Goal: Book appointment/travel/reservation

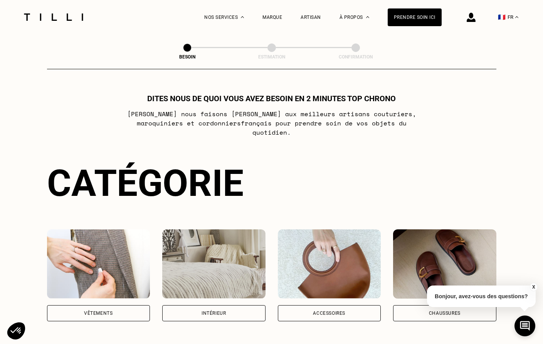
click at [534, 287] on button "X" at bounding box center [533, 287] width 8 height 8
click at [100, 311] on div "Vêtements" at bounding box center [98, 313] width 29 height 5
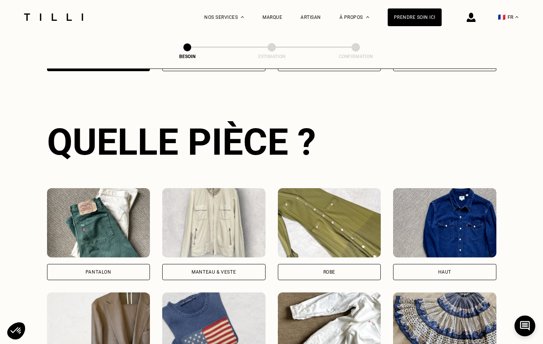
scroll to position [251, 0]
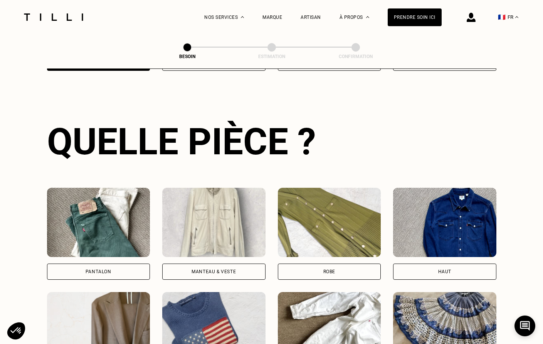
click at [105, 270] on div "Pantalon" at bounding box center [99, 272] width 26 height 5
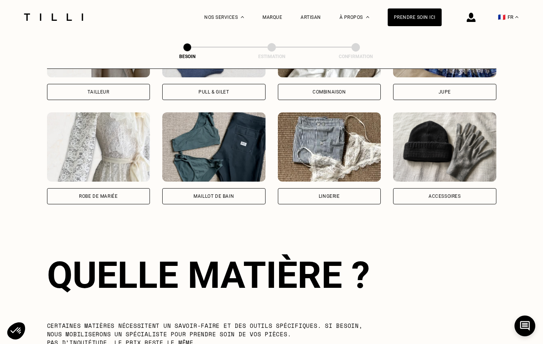
scroll to position [669, 0]
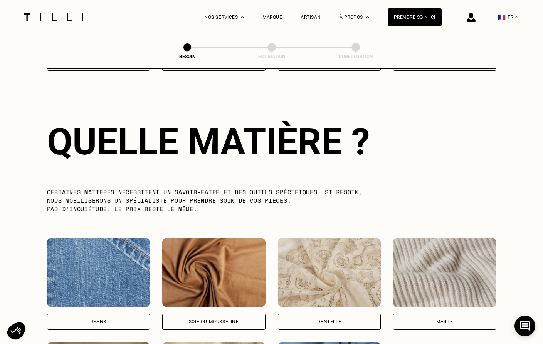
click at [112, 314] on div "Jeans" at bounding box center [98, 322] width 103 height 16
select select "FR"
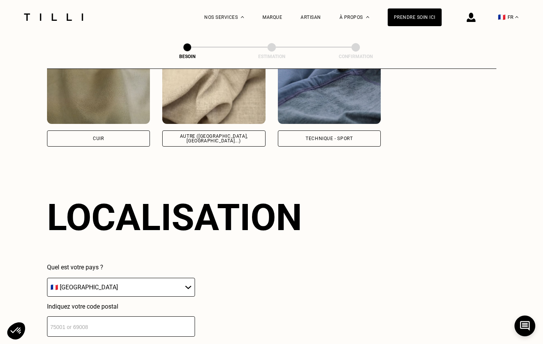
scroll to position [1032, 0]
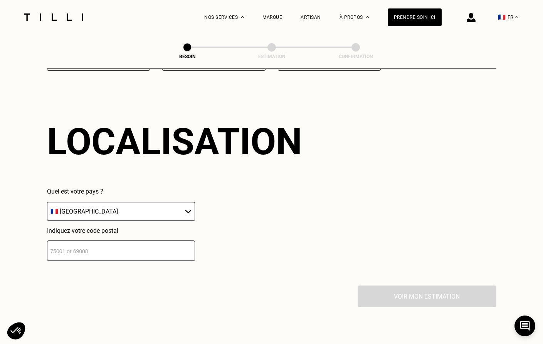
click at [116, 243] on input "number" at bounding box center [121, 251] width 148 height 20
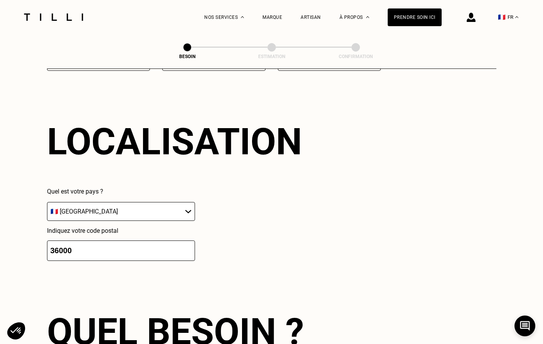
type input "36000"
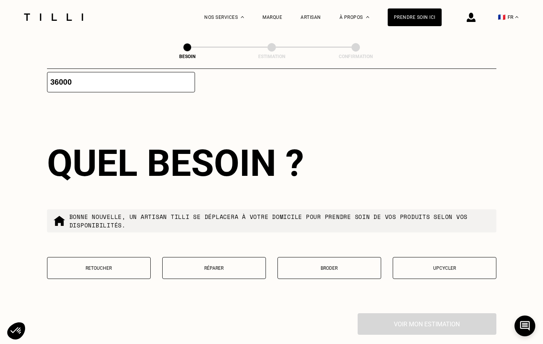
scroll to position [1222, 0]
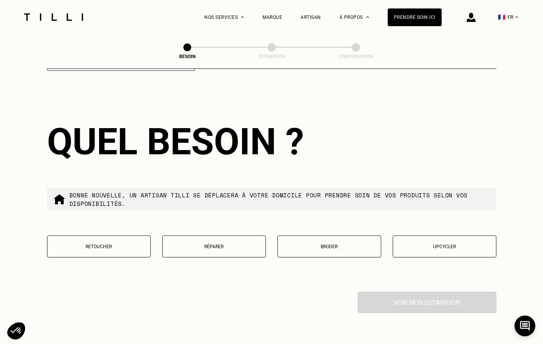
click at [101, 244] on p "Retoucher" at bounding box center [98, 246] width 95 height 5
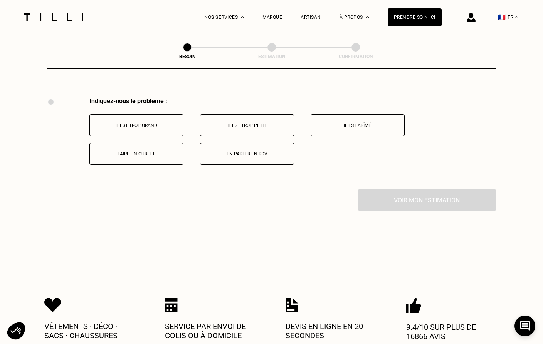
scroll to position [1419, 0]
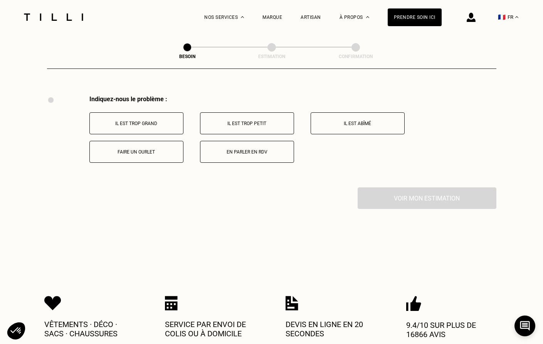
click at [147, 121] on p "Il est trop grand" at bounding box center [137, 123] width 86 height 5
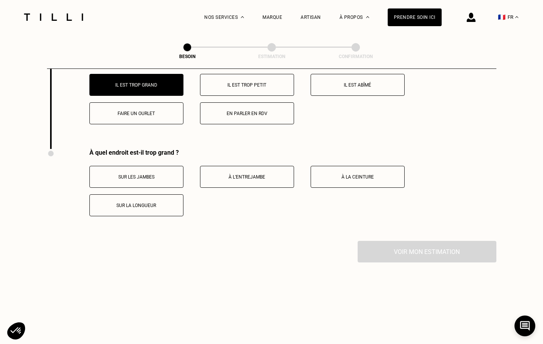
scroll to position [1511, 0]
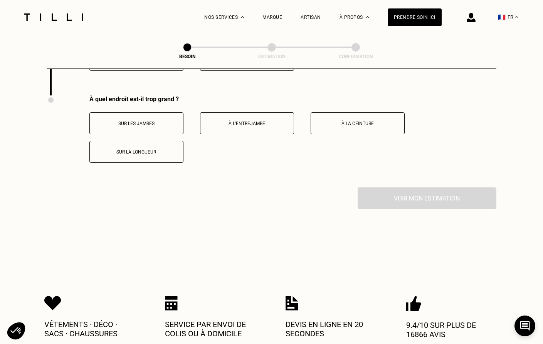
click at [329, 121] on p "À la ceinture" at bounding box center [358, 123] width 86 height 5
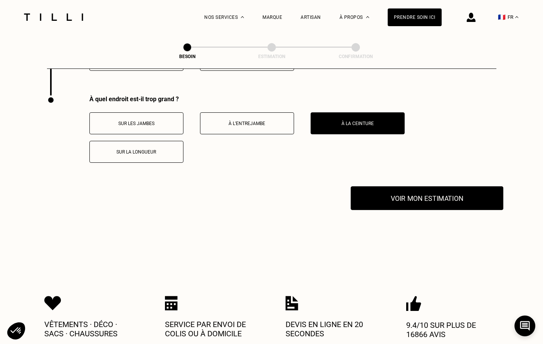
click at [432, 186] on button "Voir mon estimation" at bounding box center [426, 198] width 153 height 24
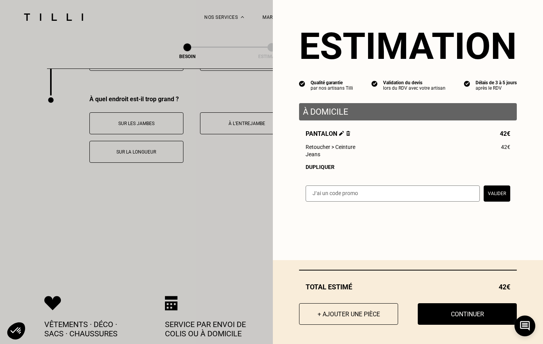
click at [495, 193] on button "Valider" at bounding box center [496, 194] width 27 height 16
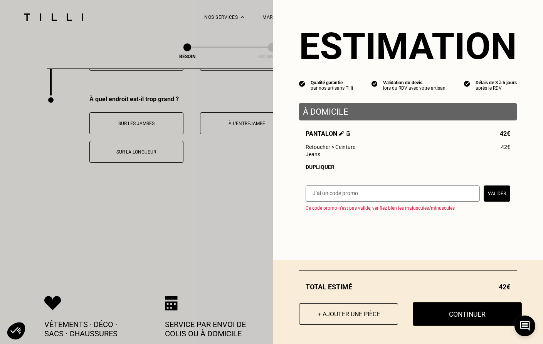
click at [458, 312] on button "Continuer" at bounding box center [467, 314] width 109 height 24
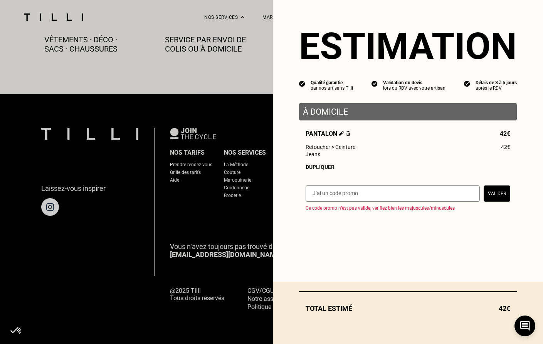
scroll to position [434, 0]
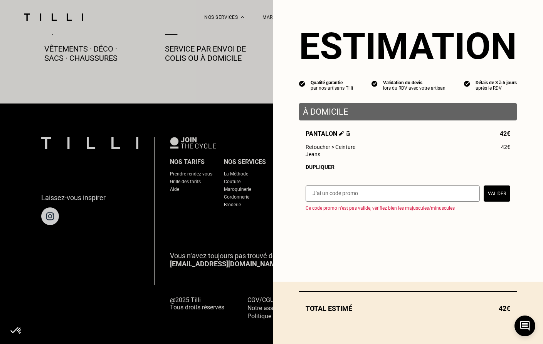
select select "FR"
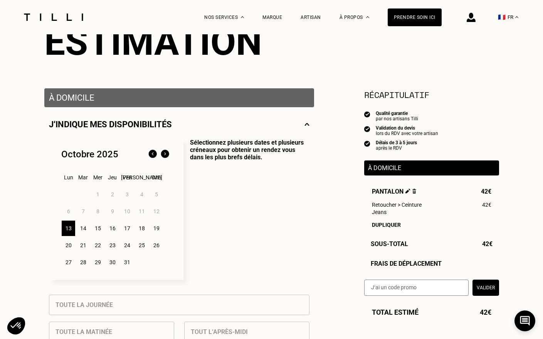
scroll to position [115, 0]
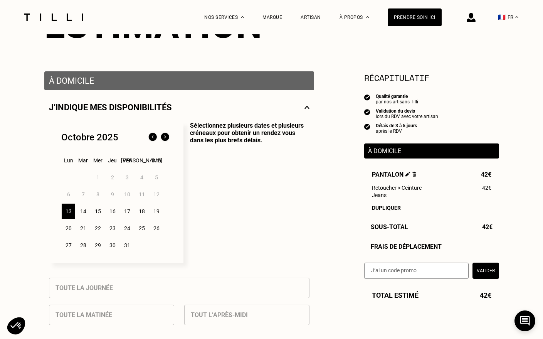
click at [85, 211] on div "14" at bounding box center [82, 210] width 13 height 15
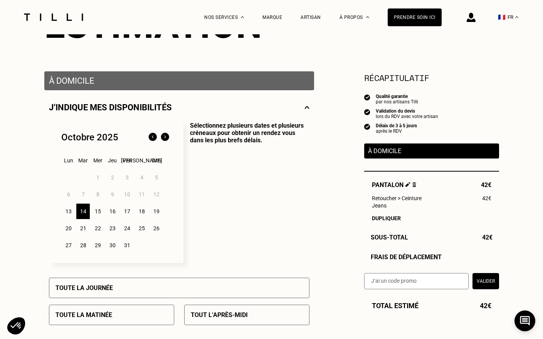
click at [212, 314] on p "Tout l’après-midi" at bounding box center [219, 314] width 57 height 7
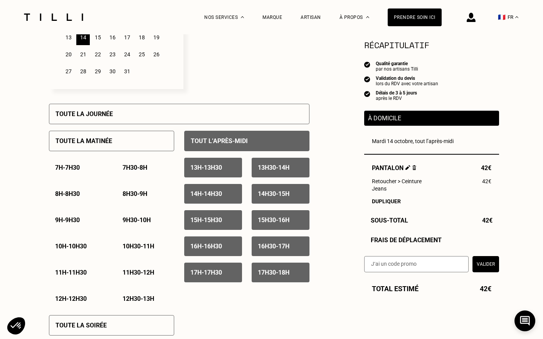
scroll to position [290, 0]
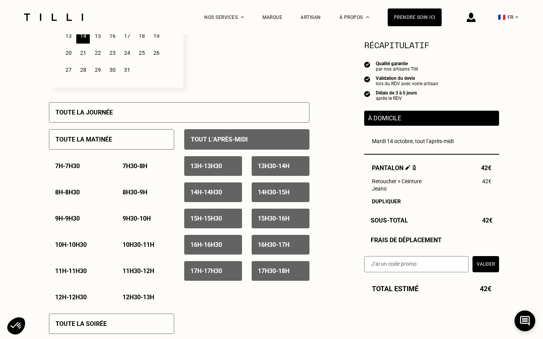
click at [212, 164] on p "13h - 13h30" at bounding box center [206, 165] width 32 height 7
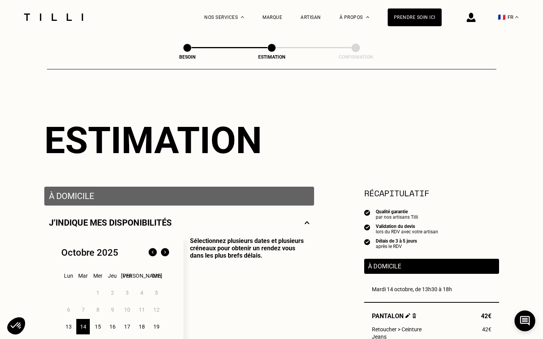
scroll to position [2, 0]
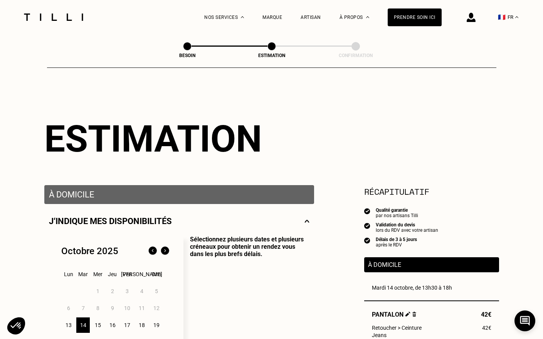
click at [157, 201] on div "À domicile" at bounding box center [179, 194] width 270 height 19
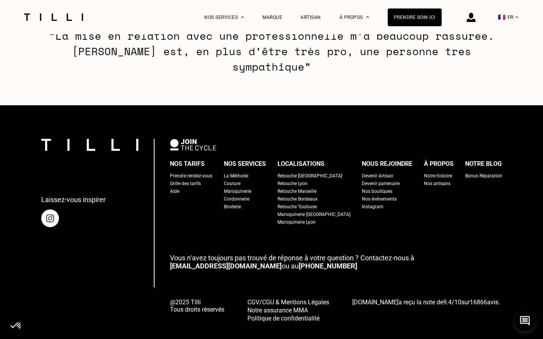
scroll to position [1194, 0]
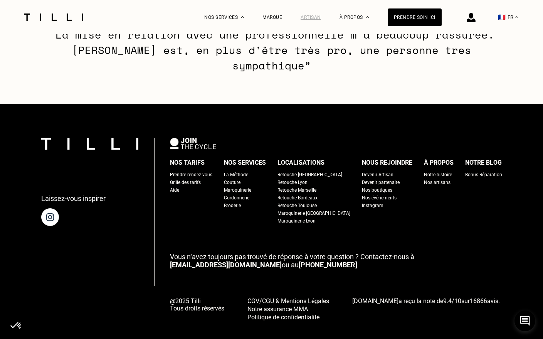
click at [315, 18] on div "Artisan" at bounding box center [310, 17] width 20 height 5
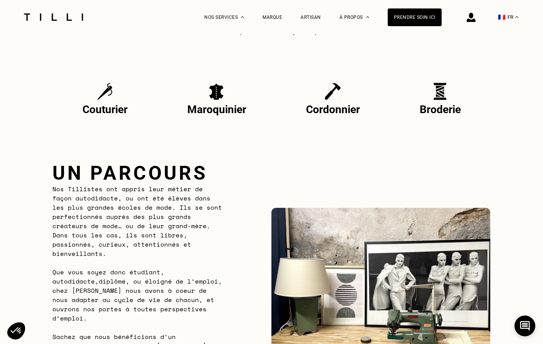
scroll to position [435, 0]
